Goal: Task Accomplishment & Management: Use online tool/utility

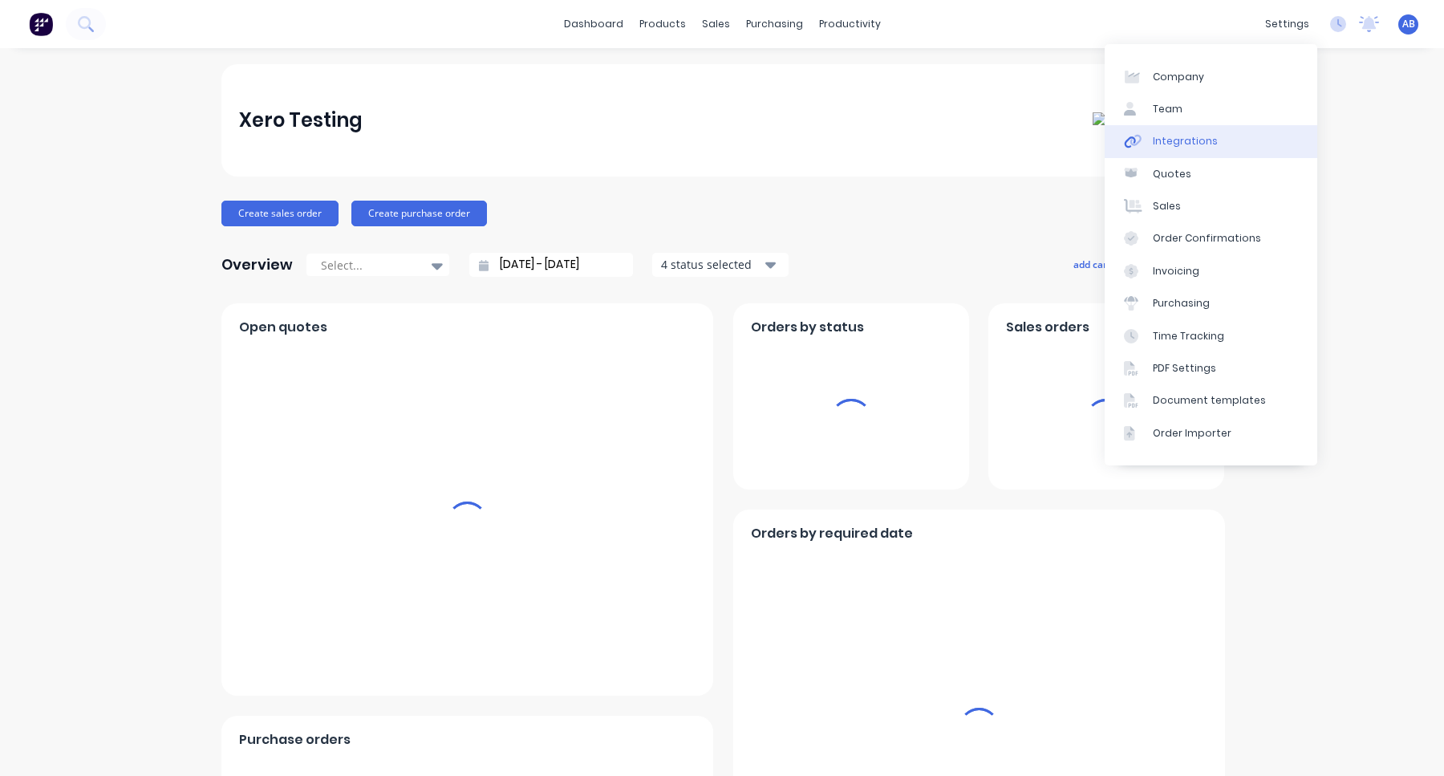
click at [1220, 145] on link "Integrations" at bounding box center [1211, 141] width 213 height 32
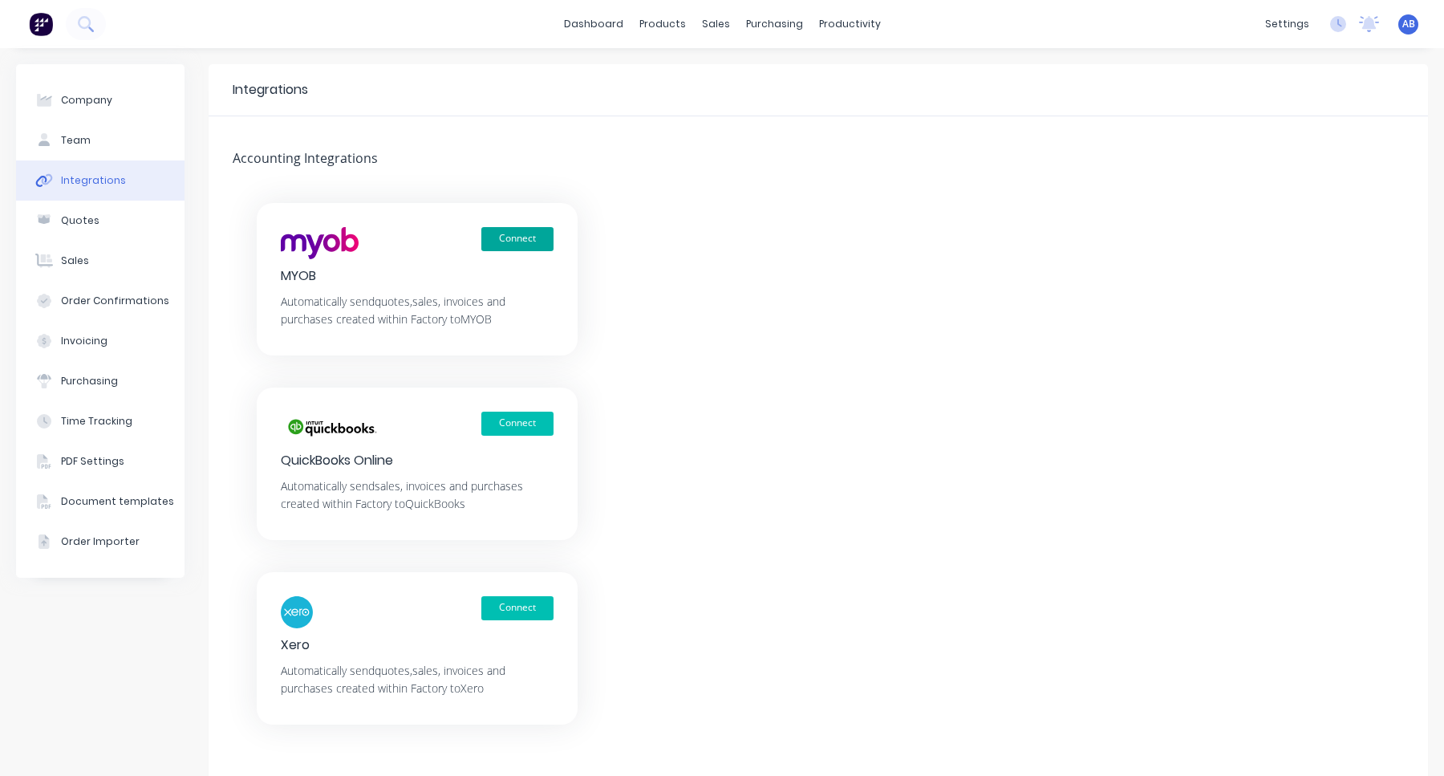
click at [534, 235] on button "Connect" at bounding box center [517, 239] width 72 height 24
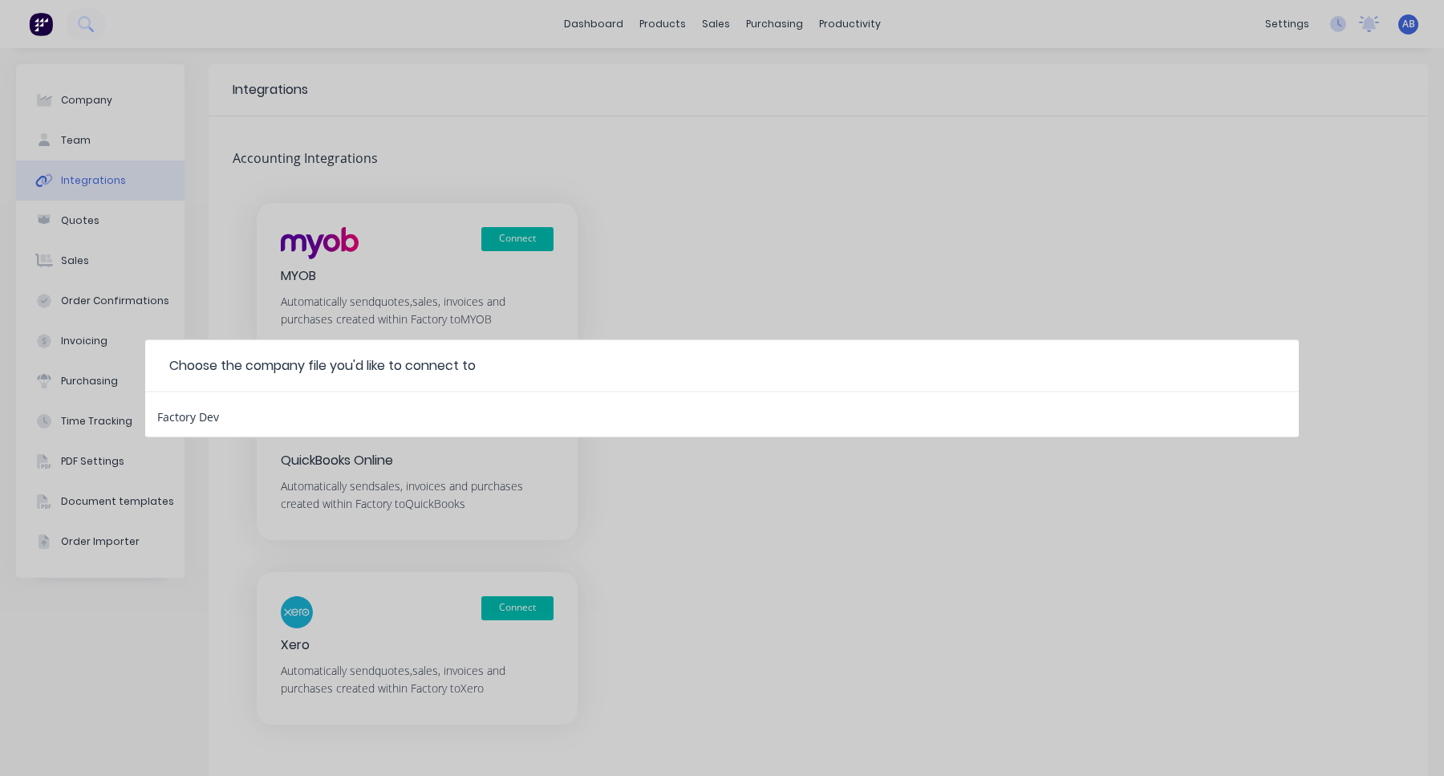
click at [203, 416] on div "Factory Dev" at bounding box center [188, 414] width 62 height 21
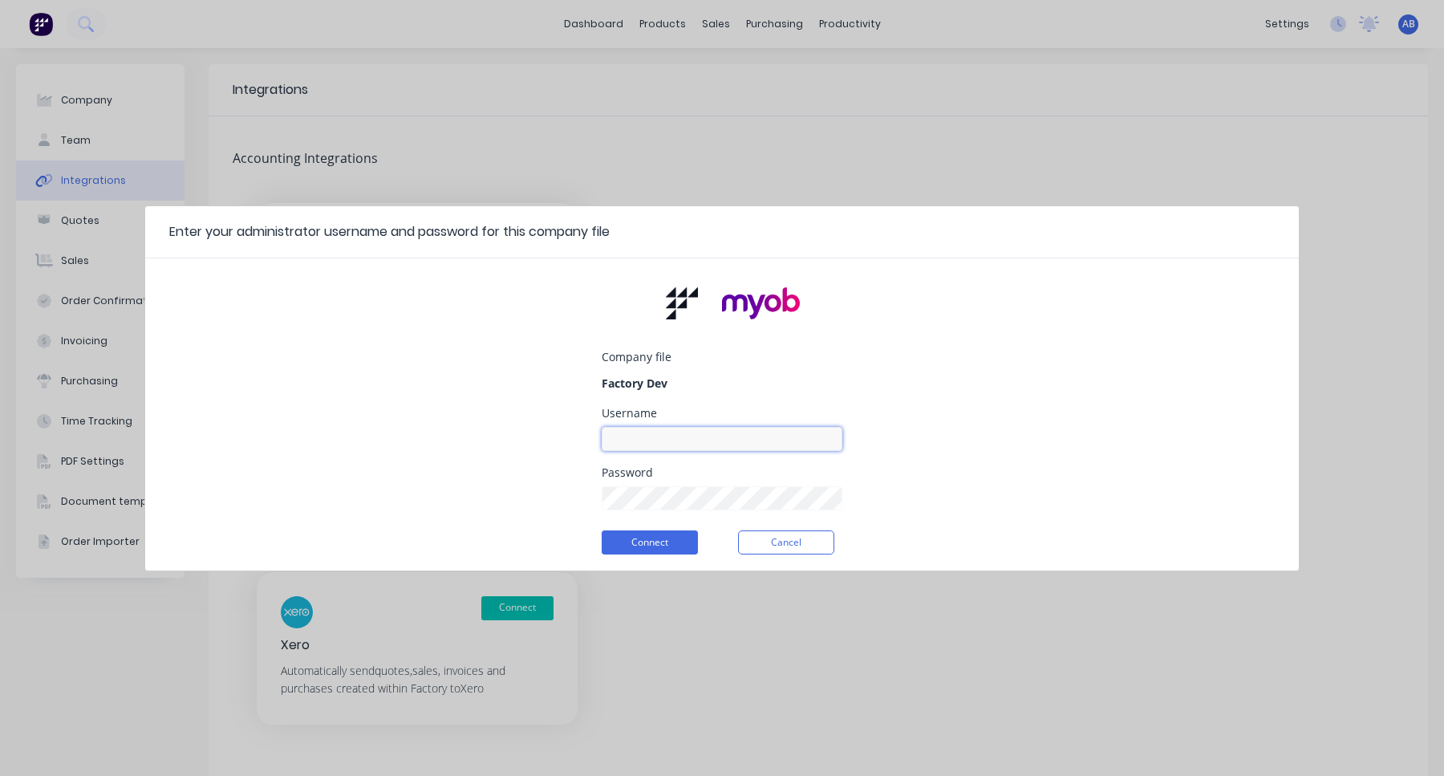
click at [722, 441] on input at bounding box center [722, 439] width 241 height 24
click at [648, 439] on input at bounding box center [722, 439] width 241 height 24
paste input "myob_admin"
click at [965, 388] on div "Company file Factory Dev Username myob_admin Password Connect Cancel" at bounding box center [722, 420] width 1154 height 299
click at [921, 457] on div "Company file Factory Dev Username myob_admin Password Connect Cancel" at bounding box center [722, 420] width 1154 height 299
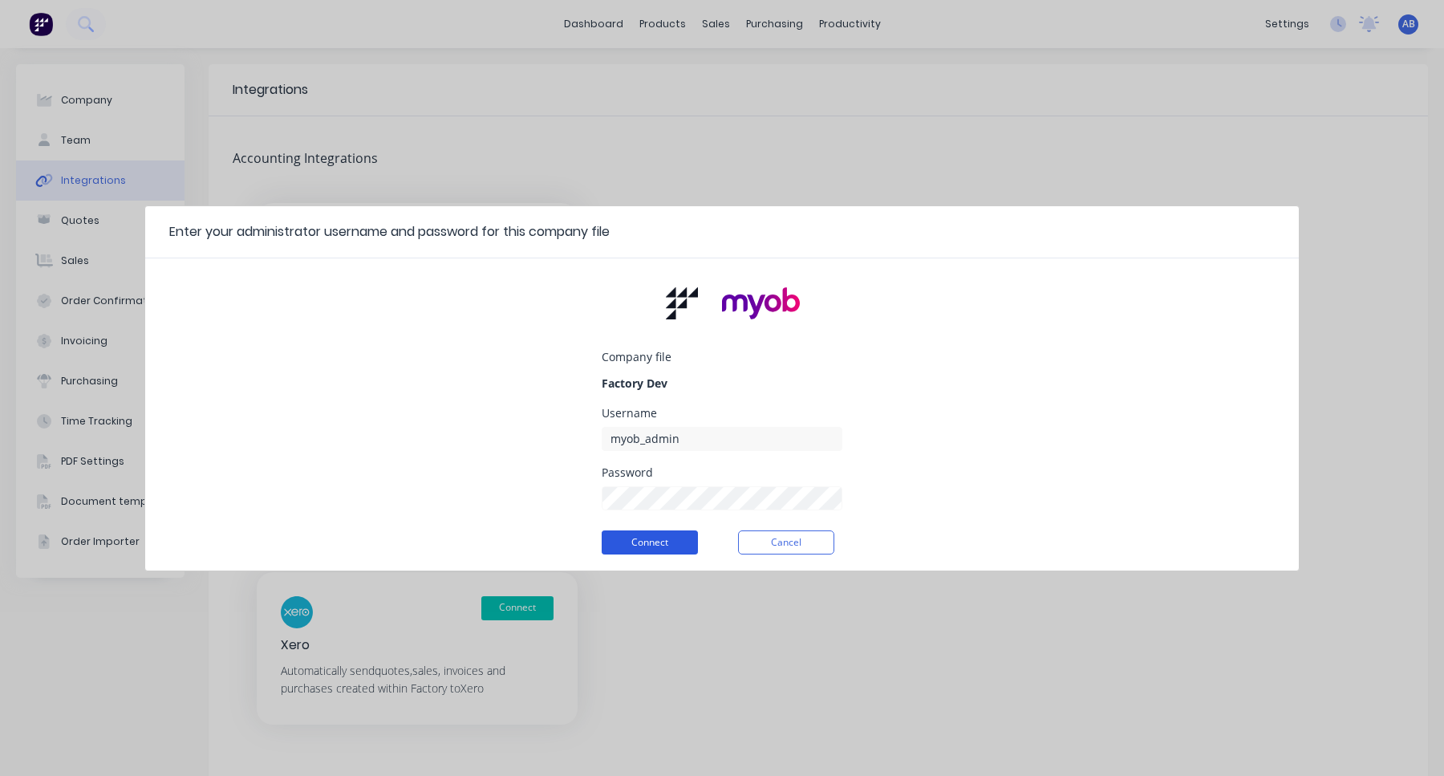
click at [661, 550] on button "Connect" at bounding box center [650, 542] width 96 height 24
click at [928, 430] on div "Company file Factory Dev Username myob_admin Password Connect Cancel" at bounding box center [722, 420] width 1154 height 299
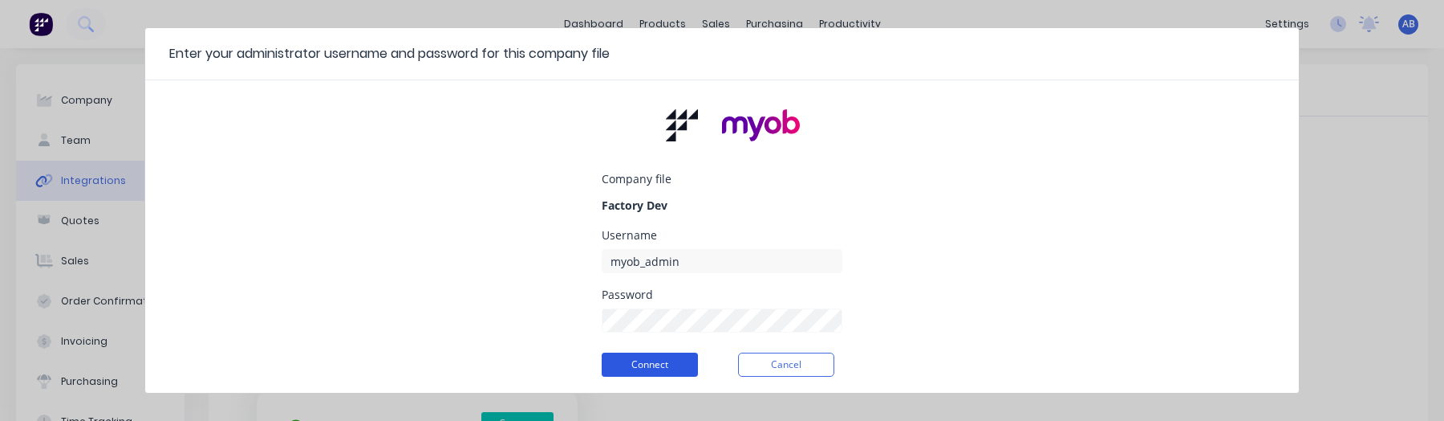
click at [649, 358] on button "Connect" at bounding box center [650, 364] width 96 height 24
click at [669, 261] on input "myob_admin" at bounding box center [722, 261] width 241 height 24
type input "factory4"
click at [890, 243] on div "Company file Factory Dev Username factory4 Password Connect Cancel" at bounding box center [722, 242] width 1154 height 299
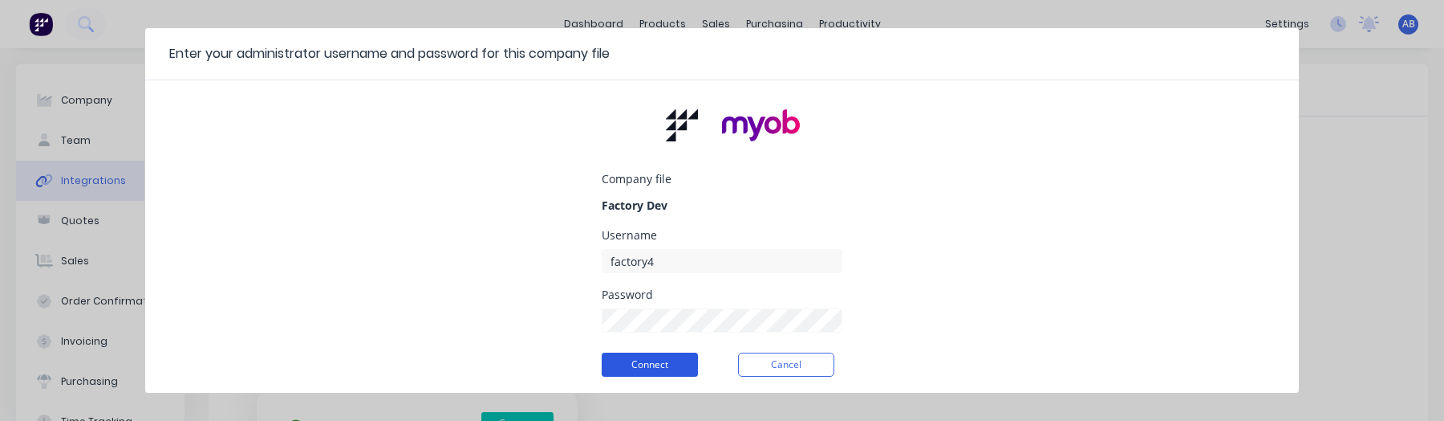
click at [677, 364] on button "Connect" at bounding box center [650, 364] width 96 height 24
click at [802, 363] on button "Cancel" at bounding box center [786, 364] width 96 height 24
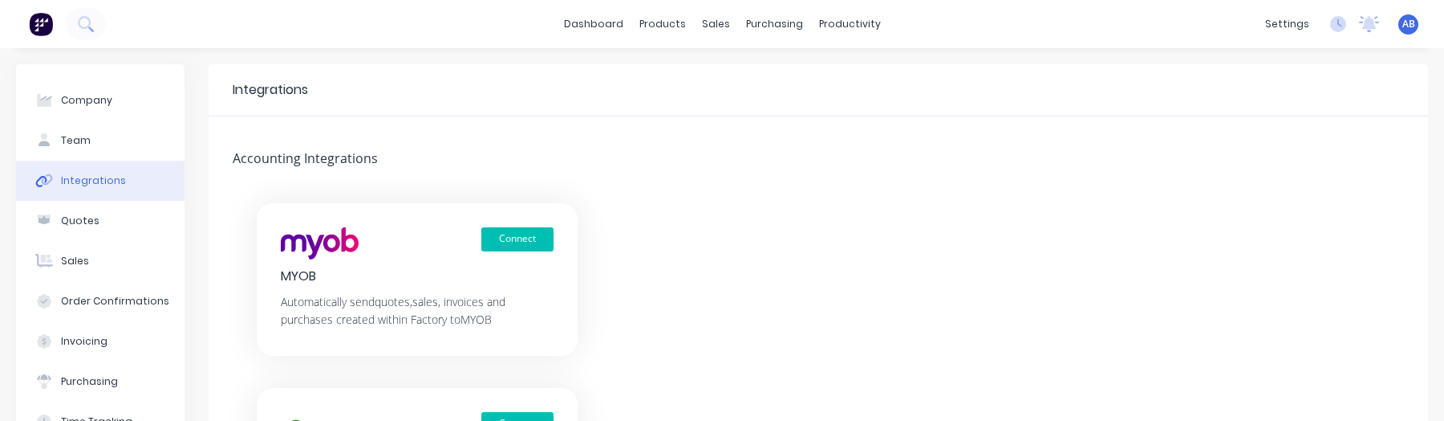
click at [41, 24] on img at bounding box center [41, 24] width 24 height 24
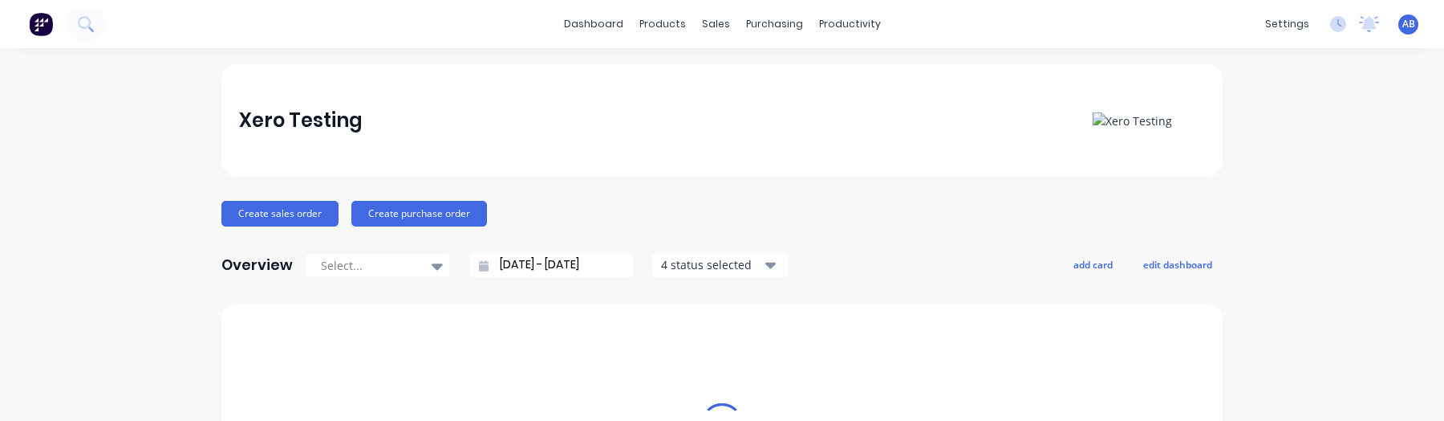
click at [41, 24] on img at bounding box center [41, 24] width 24 height 24
